Goal: Task Accomplishment & Management: Use online tool/utility

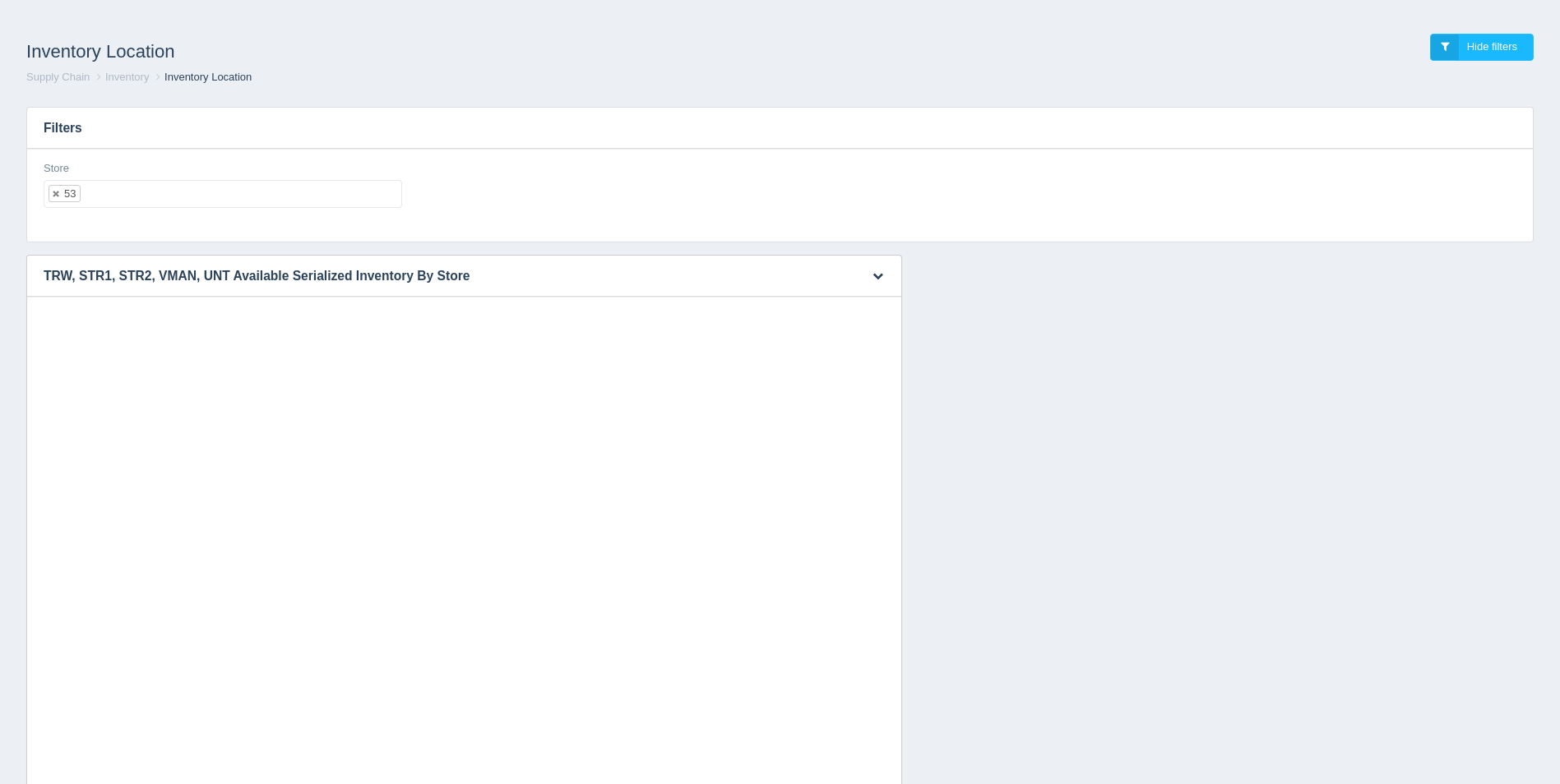
select select "53"
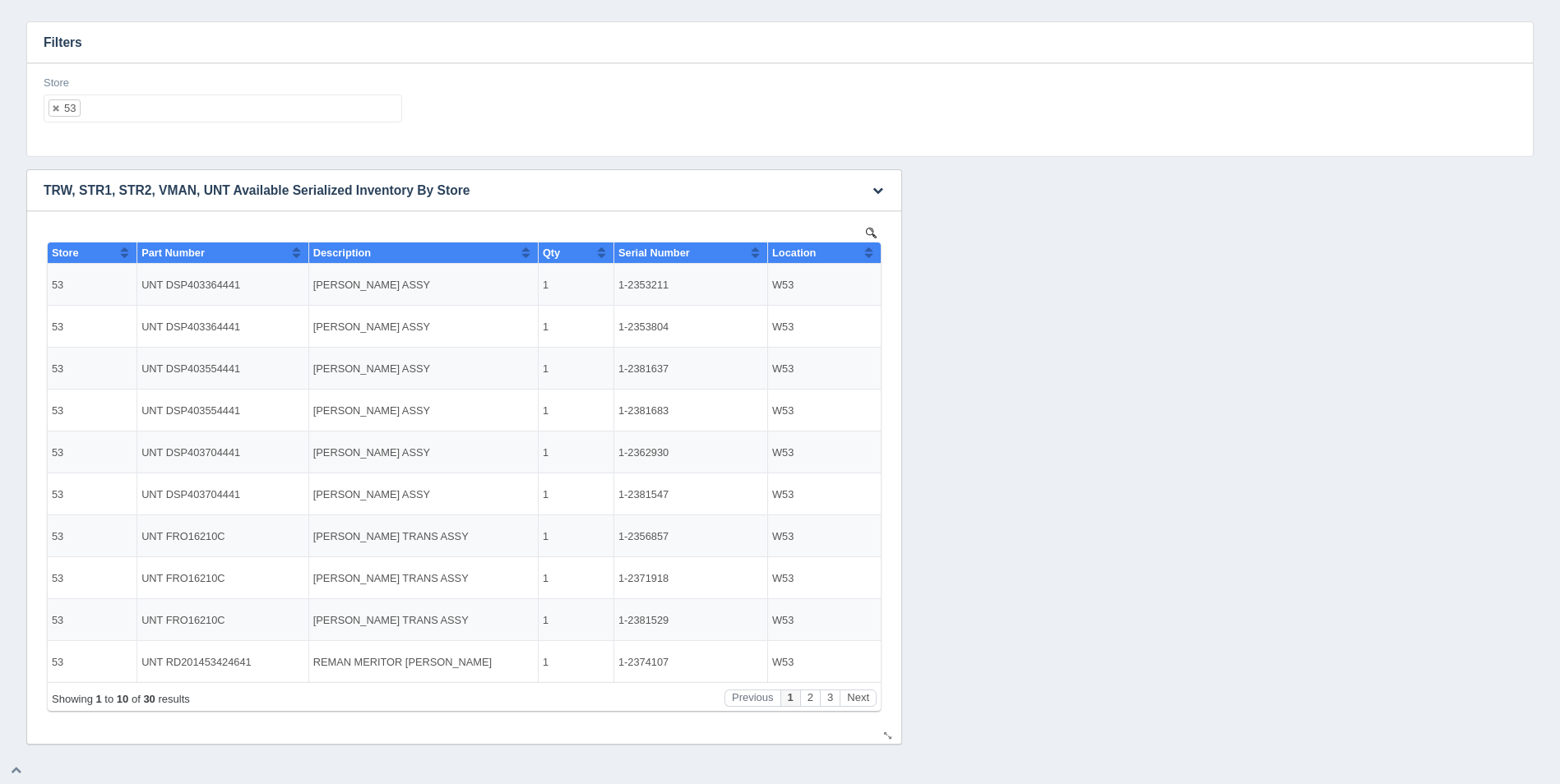
scroll to position [13, 0]
click at [870, 253] on button "Sort column ascending" at bounding box center [869, 253] width 11 height 19
drag, startPoint x: 870, startPoint y: 253, endPoint x: 850, endPoint y: 250, distance: 20.2
click at [870, 253] on button "Sort column descending" at bounding box center [869, 253] width 11 height 19
click at [187, 114] on ul "53" at bounding box center [223, 109] width 359 height 28
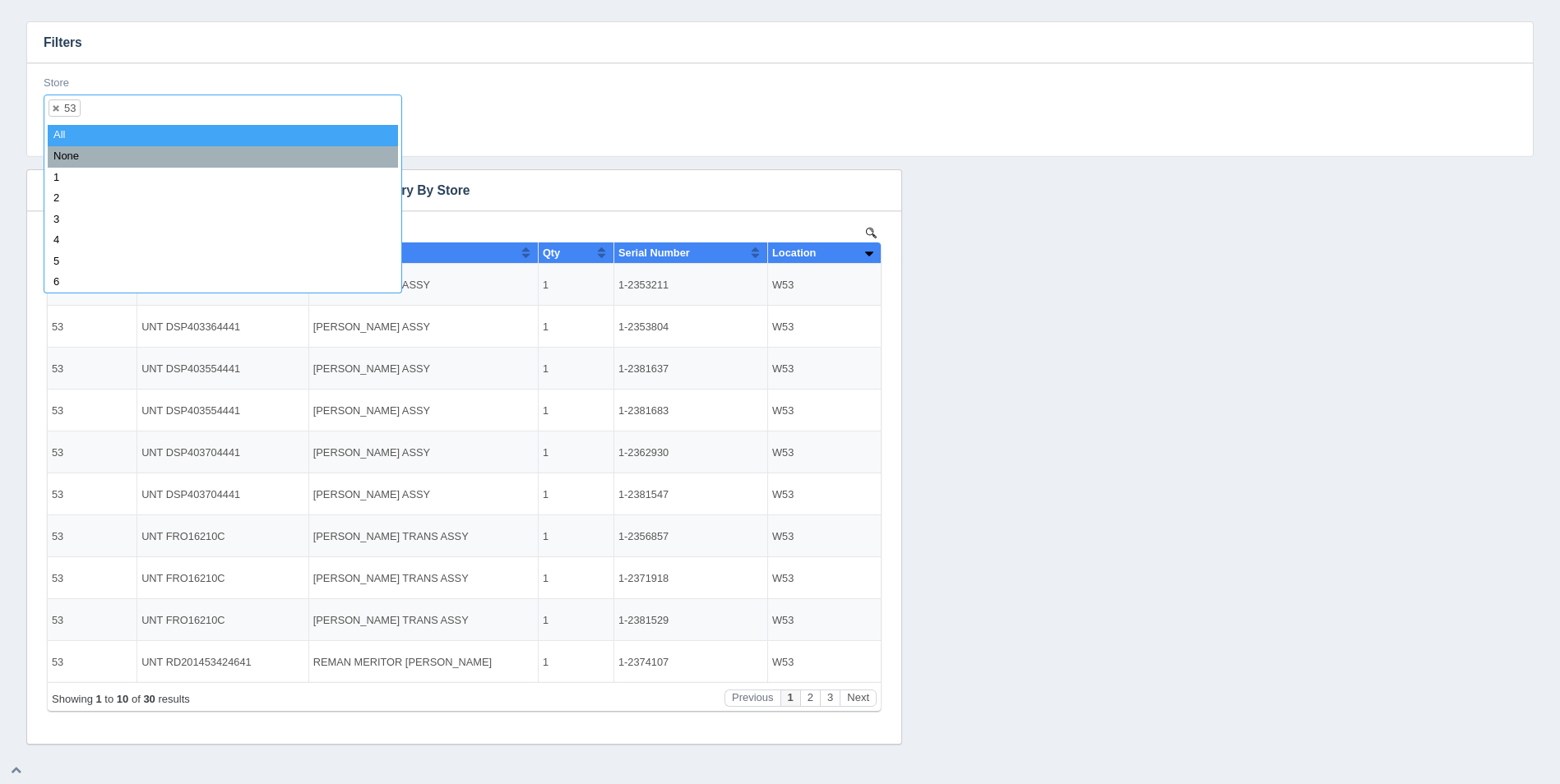
select select
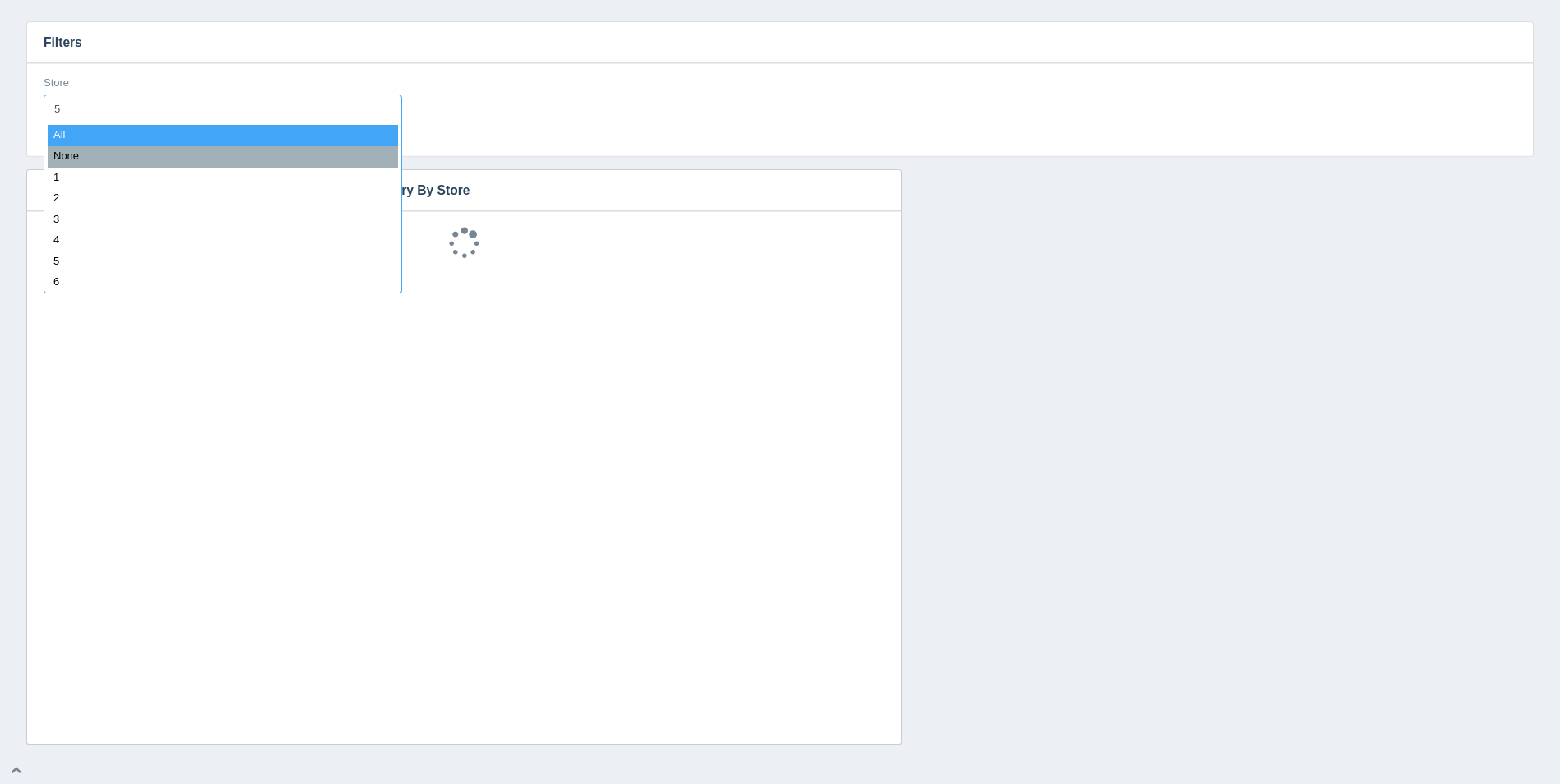
type input "54"
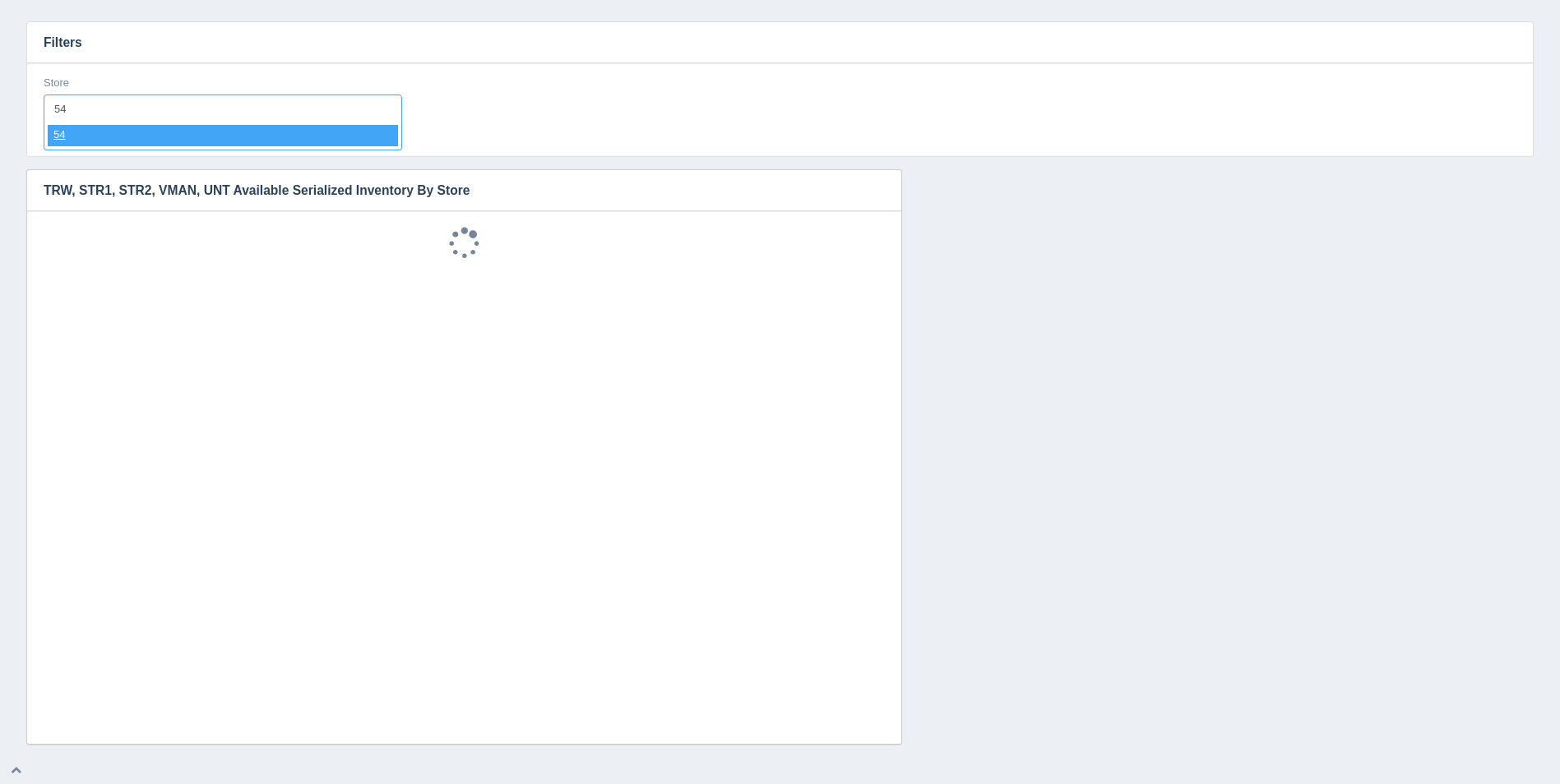
select select "54"
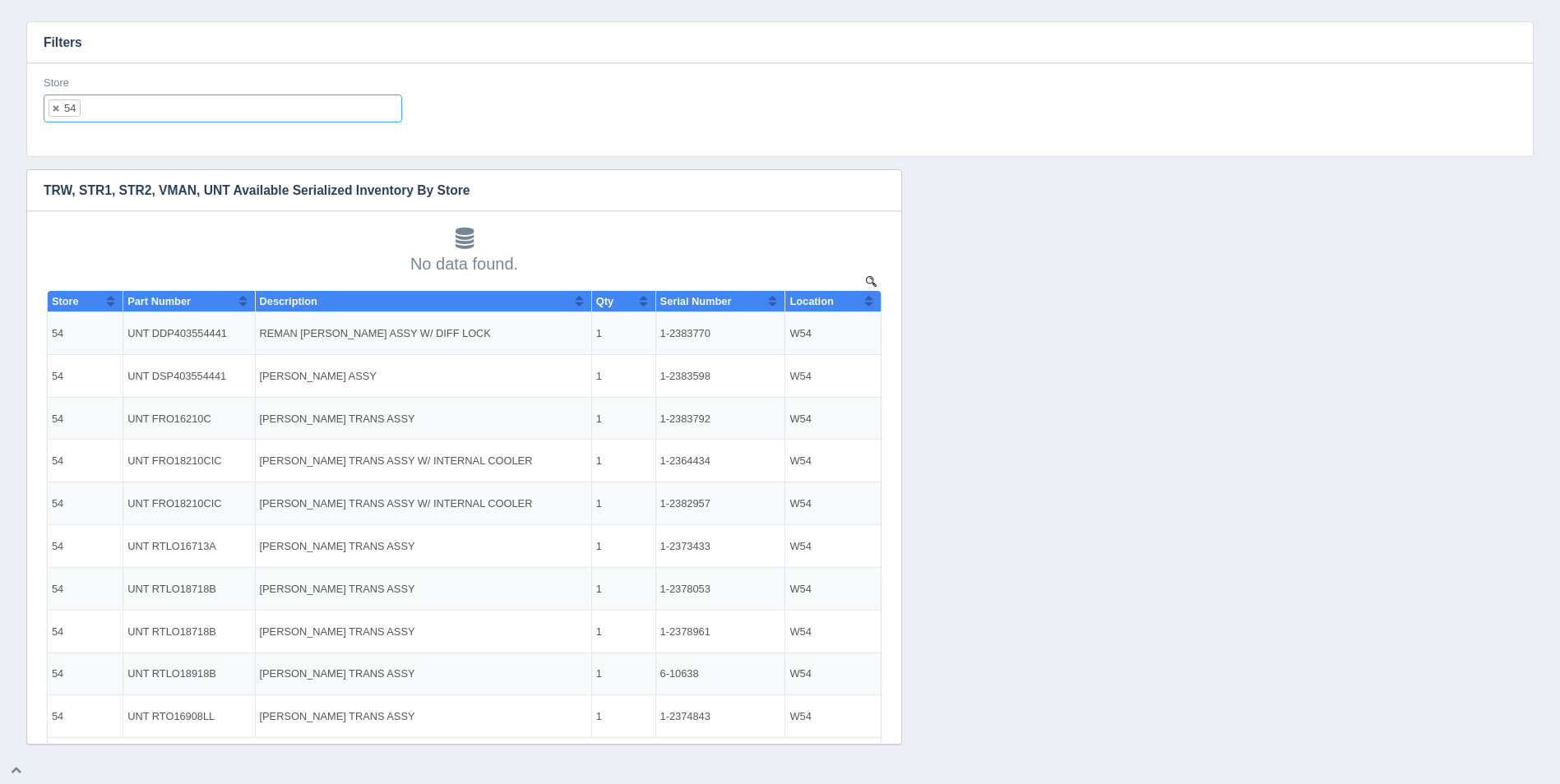
scroll to position [0, 0]
drag, startPoint x: 1038, startPoint y: 110, endPoint x: 1024, endPoint y: 110, distance: 14.0
click at [1041, 110] on div "Store 54 All None 1 2 3 4 5 6 7 8 9 10 11 12 13 14 15 16 17 18 19 20 21 22 23 2…" at bounding box center [780, 105] width 1486 height 60
click at [232, 115] on ul "54" at bounding box center [223, 109] width 359 height 28
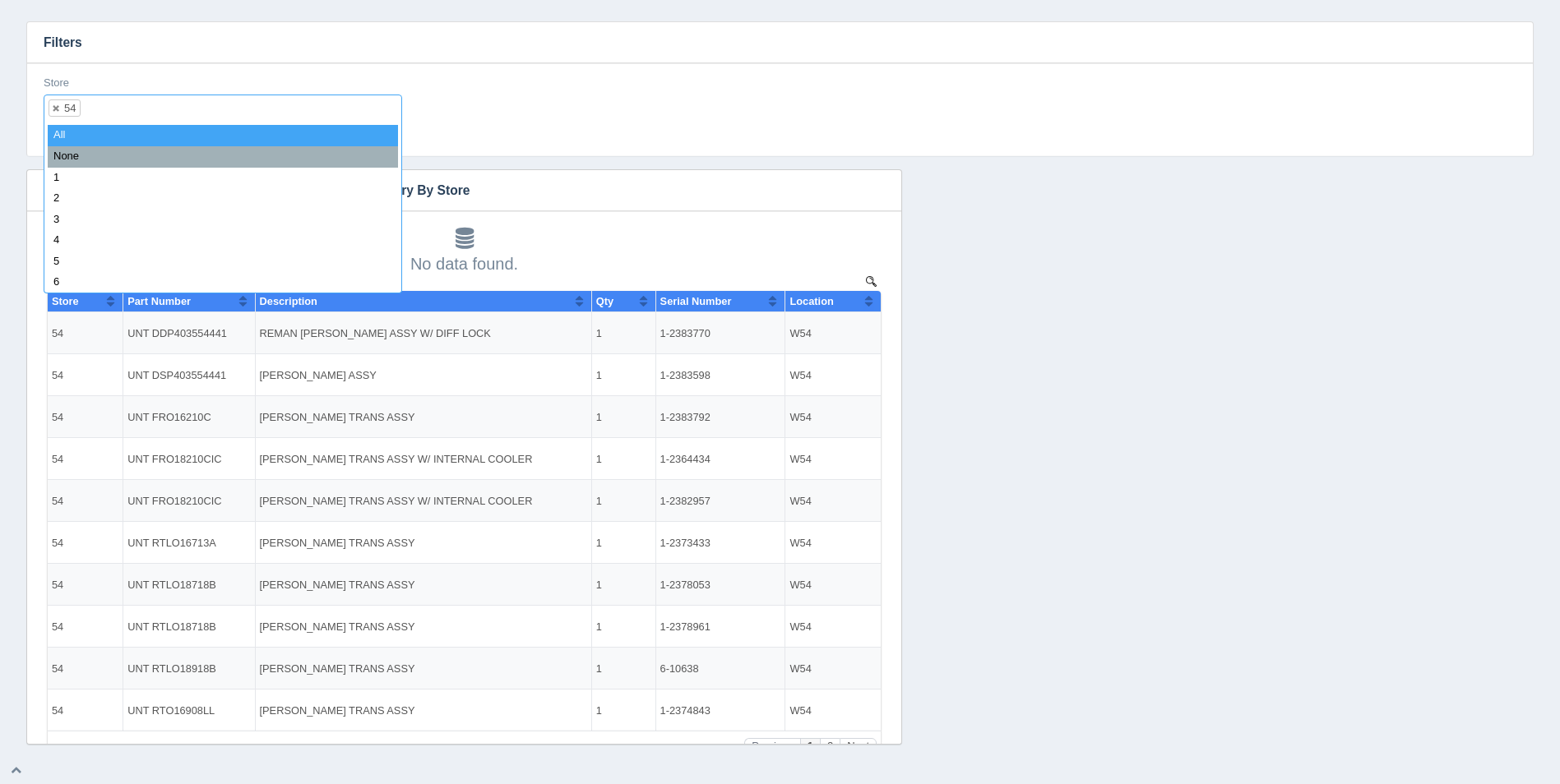
select select
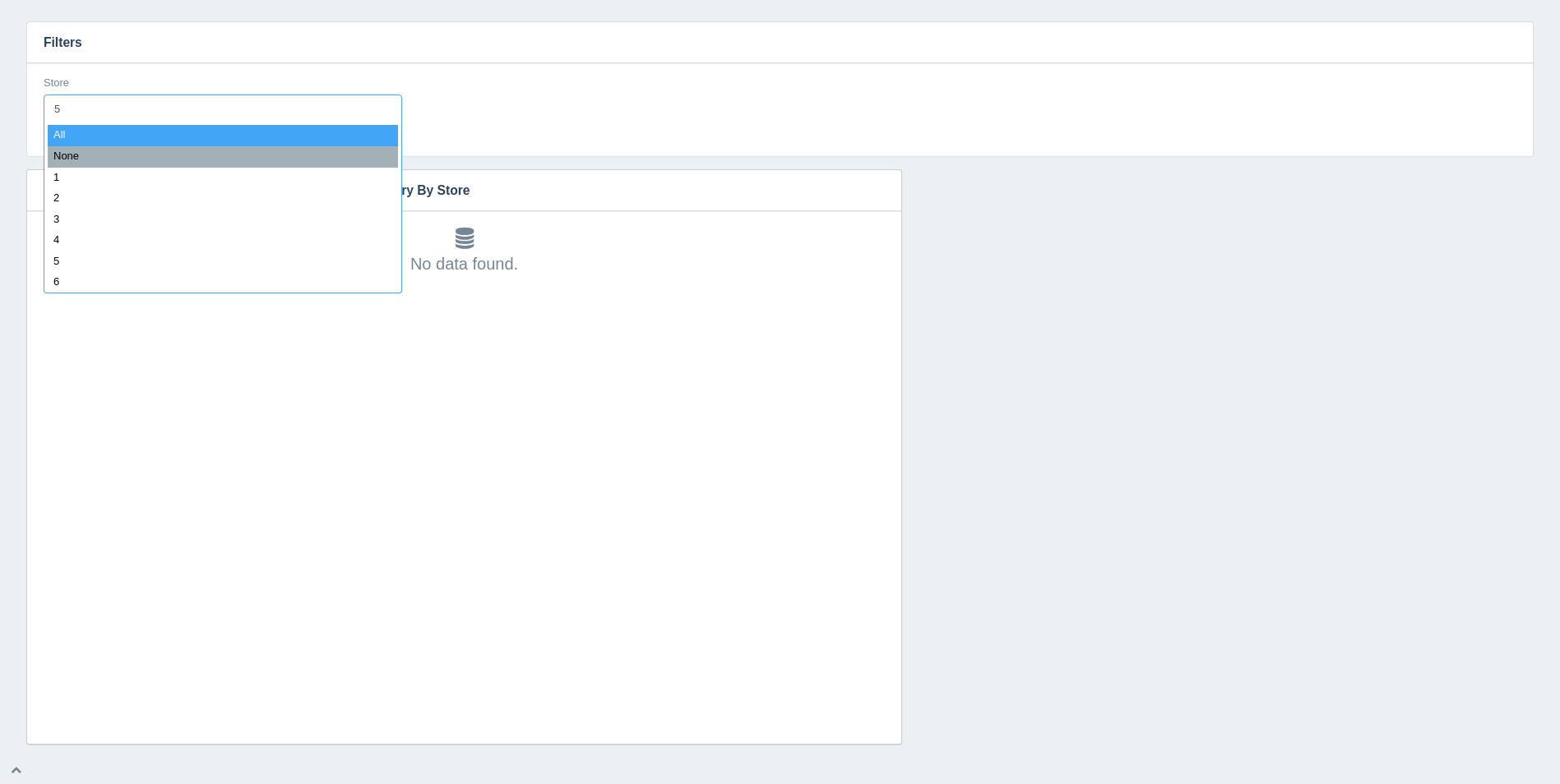
type input "54"
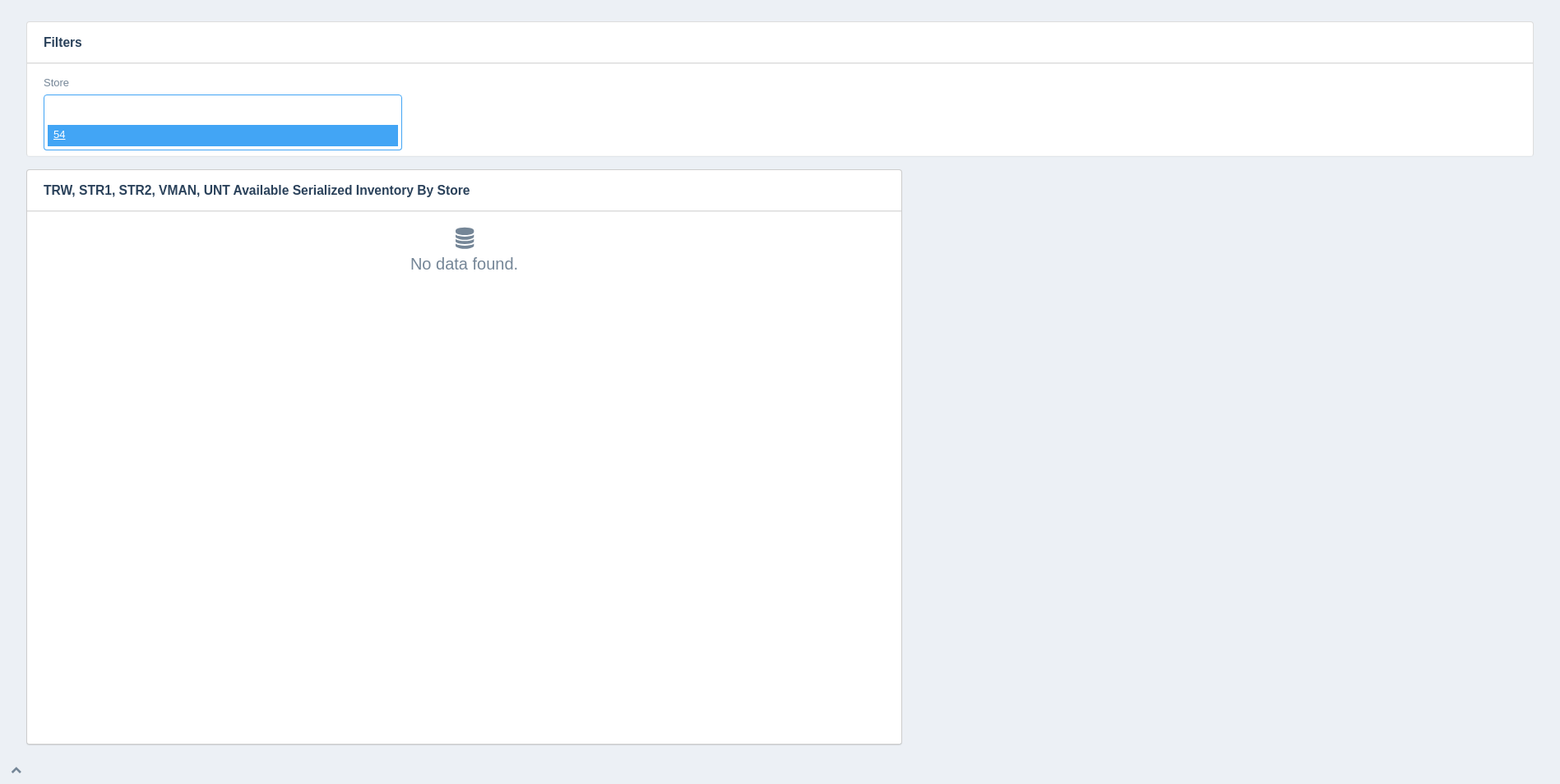
select select "54"
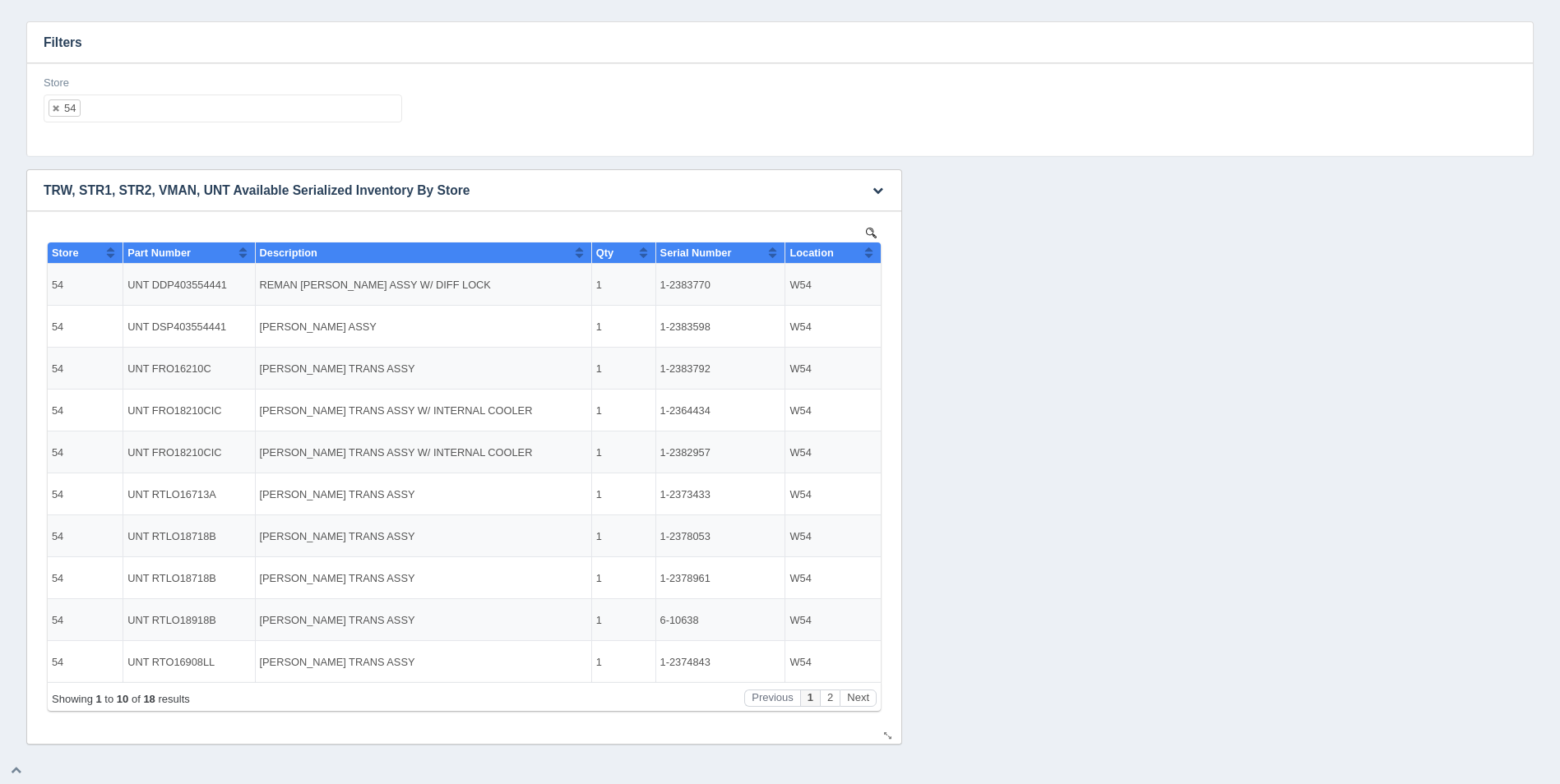
click at [869, 254] on button "Sort column ascending" at bounding box center [869, 253] width 11 height 19
click at [869, 254] on button "Sort column descending" at bounding box center [869, 253] width 11 height 19
click at [215, 114] on ul "54" at bounding box center [223, 109] width 359 height 28
select select
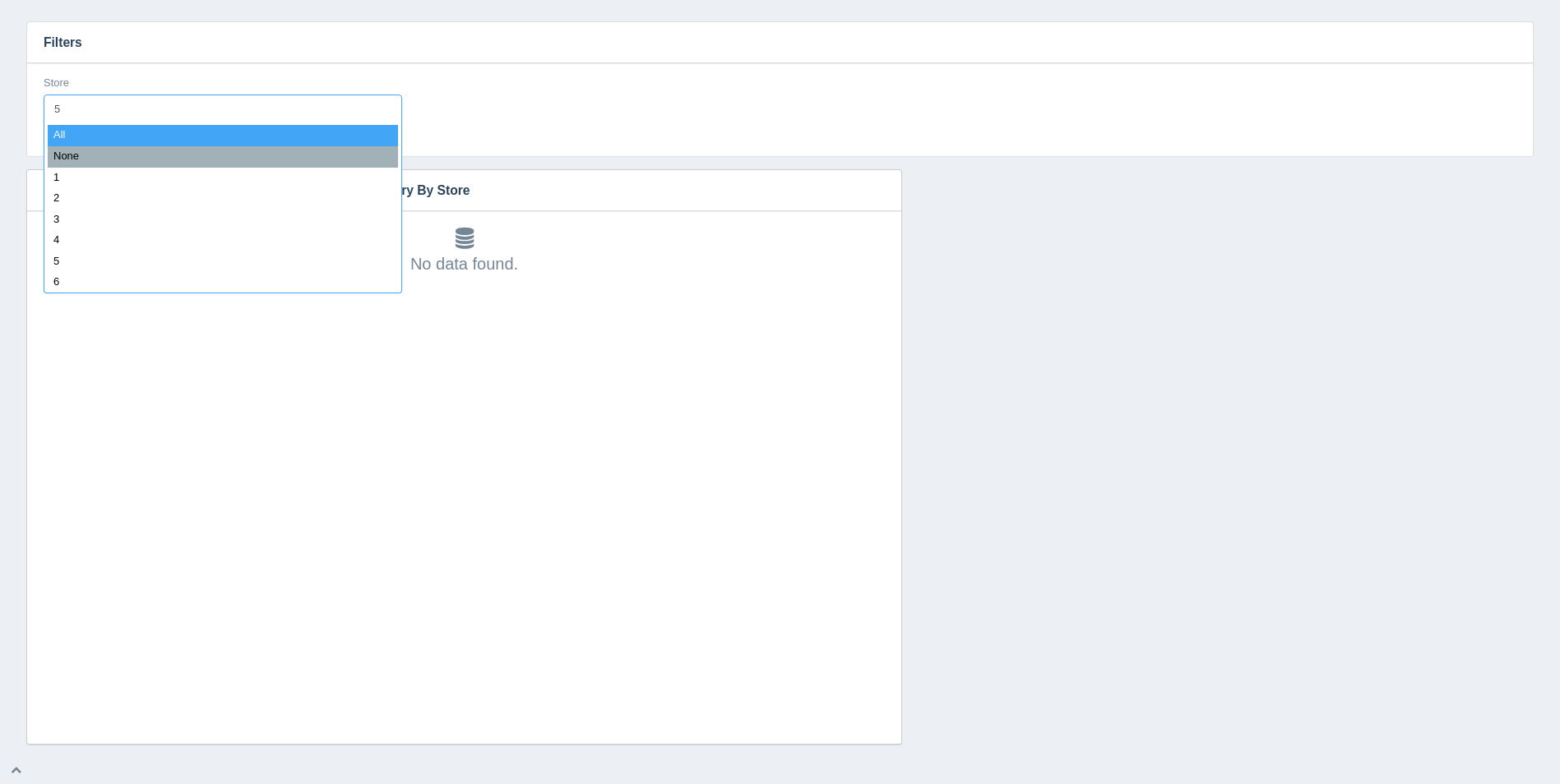
type input "55"
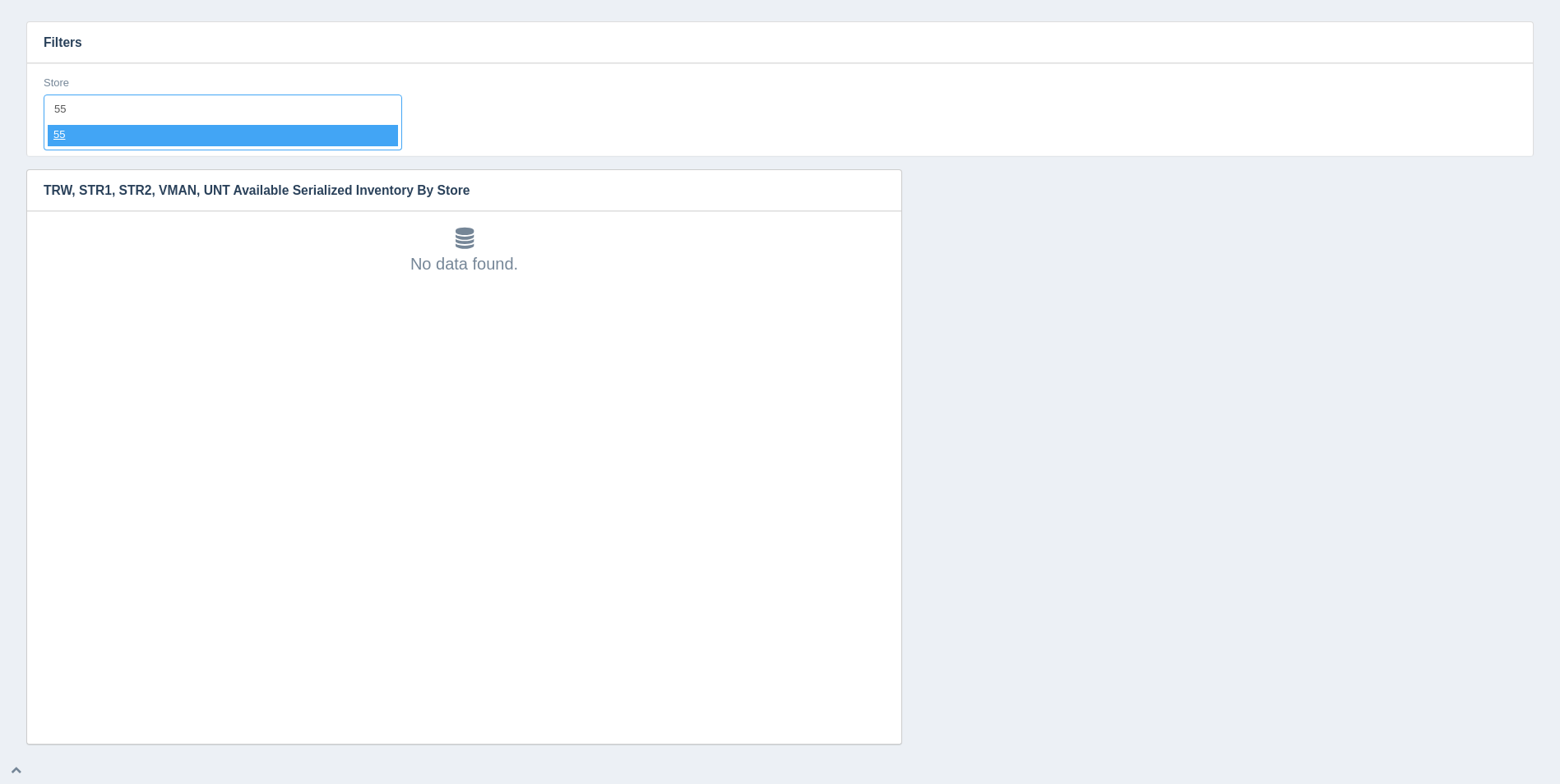
select select "55"
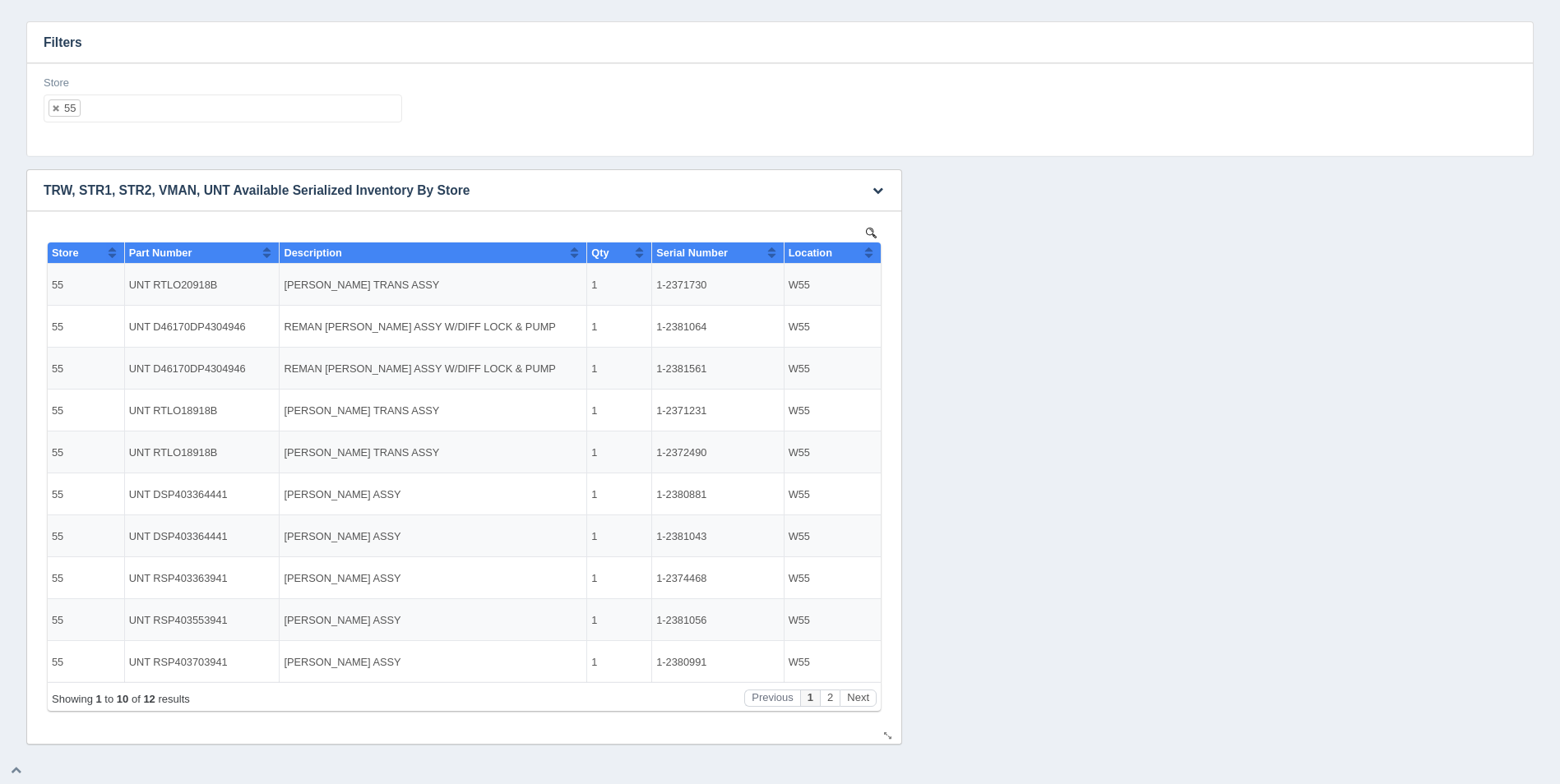
click at [875, 256] on th "Location" at bounding box center [832, 253] width 97 height 21
